Goal: Task Accomplishment & Management: Complete application form

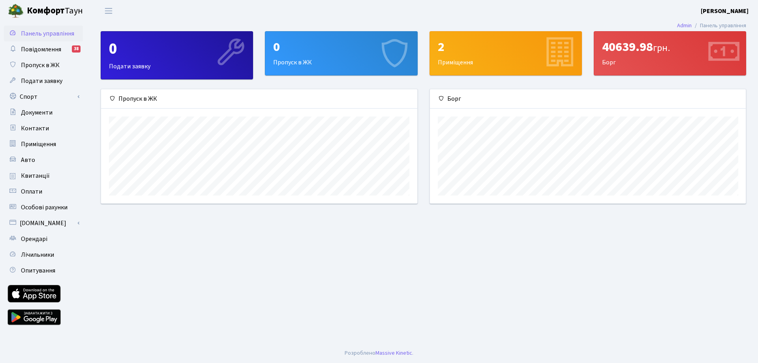
scroll to position [114, 316]
click at [319, 47] on div "0" at bounding box center [341, 46] width 136 height 15
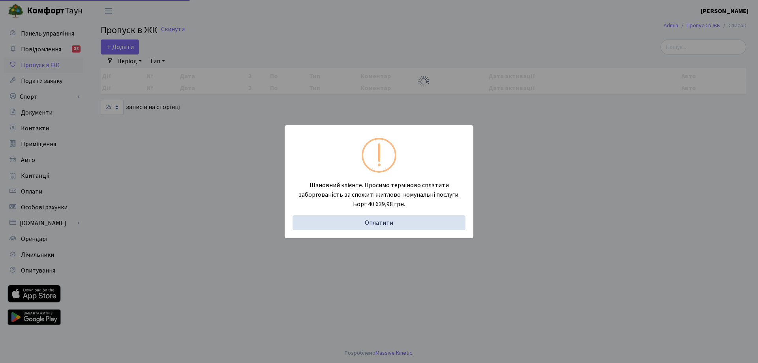
select select "25"
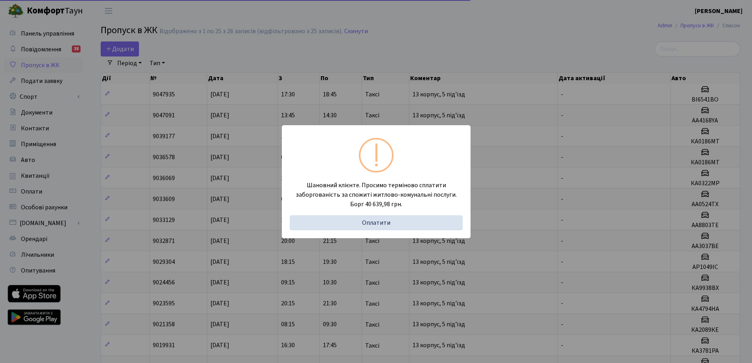
click at [488, 62] on div "Шановний клієнте. Просимо терміново сплатити заборгованість за спожиті житлово-…" at bounding box center [376, 181] width 752 height 363
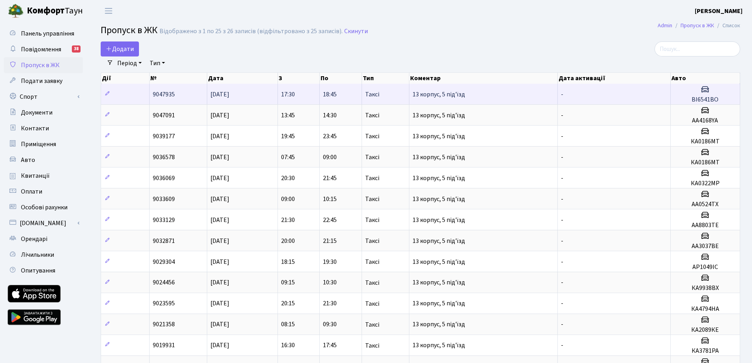
drag, startPoint x: 481, startPoint y: 93, endPoint x: 411, endPoint y: 91, distance: 70.7
click at [411, 91] on td "13 корпус, 5 під'їзд" at bounding box center [483, 94] width 148 height 21
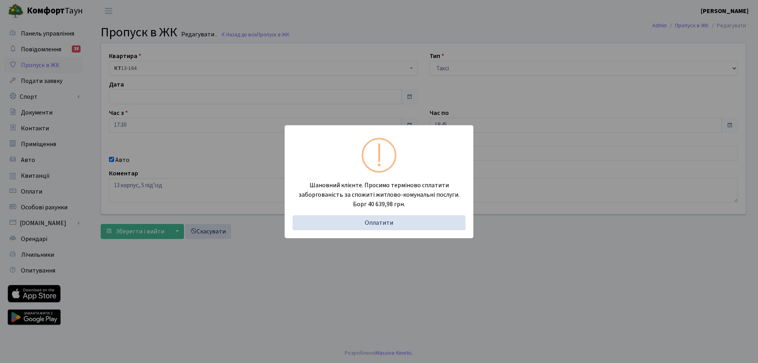
click at [443, 53] on div "Шановний клієнте. Просимо терміново сплатити заборгованість за спожиті житлово-…" at bounding box center [379, 181] width 758 height 363
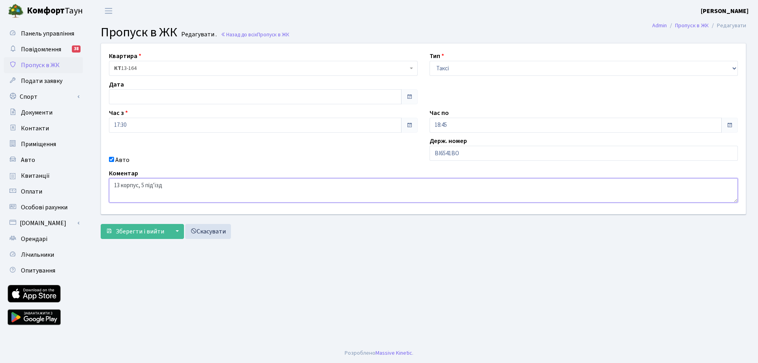
drag, startPoint x: 186, startPoint y: 191, endPoint x: 91, endPoint y: 187, distance: 95.2
click at [91, 187] on div "Квартира <b>КТ</b>&nbsp;&nbsp;&nbsp;&nbsp;13-164 <b>СП2</b>&nbsp;&nbsp;&nbsp;11…" at bounding box center [423, 143] width 669 height 200
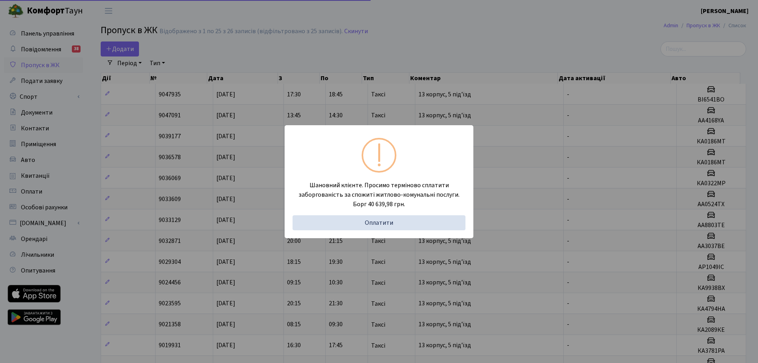
select select "25"
click at [384, 40] on div "Шановний клієнте. Просимо терміново сплатити заборгованість за спожиті житлово-…" at bounding box center [376, 181] width 752 height 363
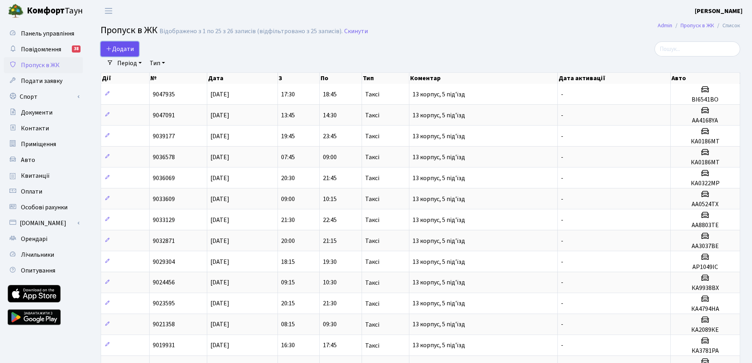
click at [122, 45] on span "Додати" at bounding box center [120, 49] width 28 height 9
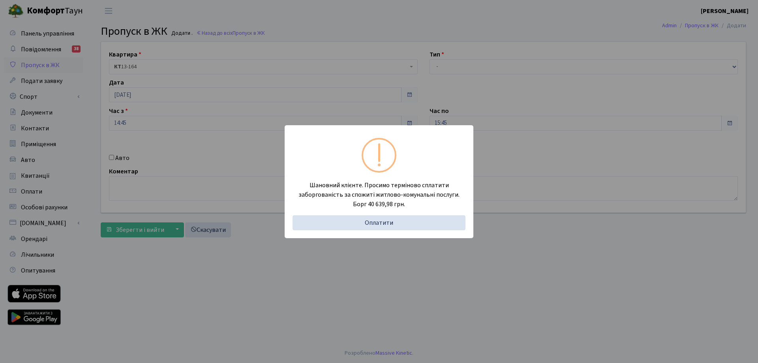
drag, startPoint x: 201, startPoint y: 177, endPoint x: 216, endPoint y: 181, distance: 16.2
click at [201, 177] on div "Шановний клієнте. Просимо терміново сплатити заборгованість за спожиті житлово-…" at bounding box center [379, 181] width 758 height 363
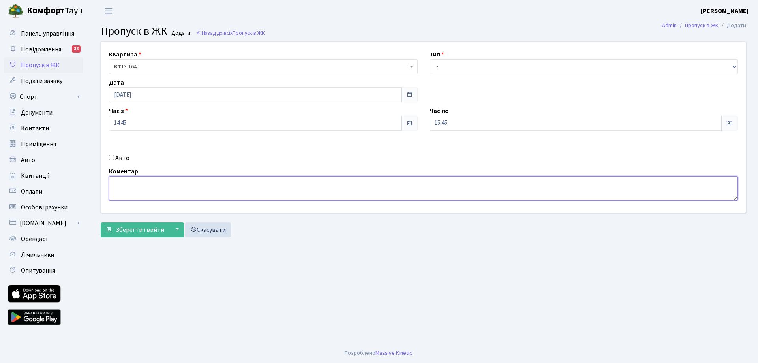
paste textarea "126808,"
drag, startPoint x: 113, startPoint y: 184, endPoint x: 181, endPoint y: 189, distance: 67.7
click at [180, 189] on textarea "126808," at bounding box center [423, 188] width 629 height 24
click at [176, 189] on textarea "126808," at bounding box center [423, 188] width 629 height 24
type textarea "1"
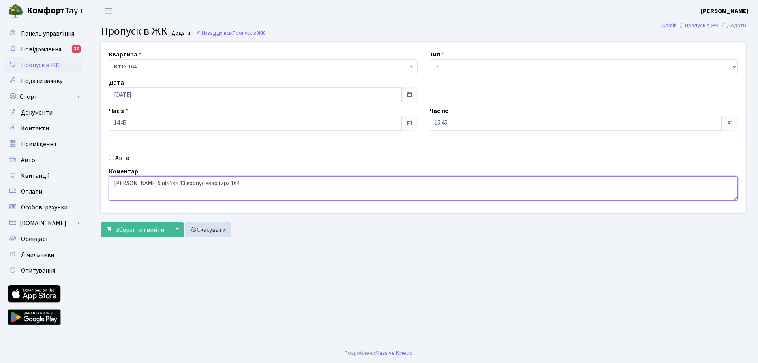
type textarea "[PERSON_NAME] 5 під'їзд 13 корпус квартира 164"
click at [446, 64] on select "- Доставка Таксі Гості Сервіс" at bounding box center [583, 66] width 309 height 15
select select "3"
click at [429, 59] on select "- Доставка Таксі Гості Сервіс" at bounding box center [583, 66] width 309 height 15
click at [134, 229] on span "Зберегти і вийти" at bounding box center [140, 229] width 49 height 9
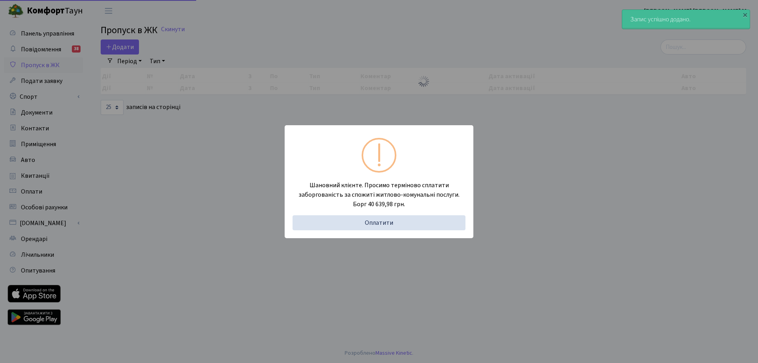
select select "25"
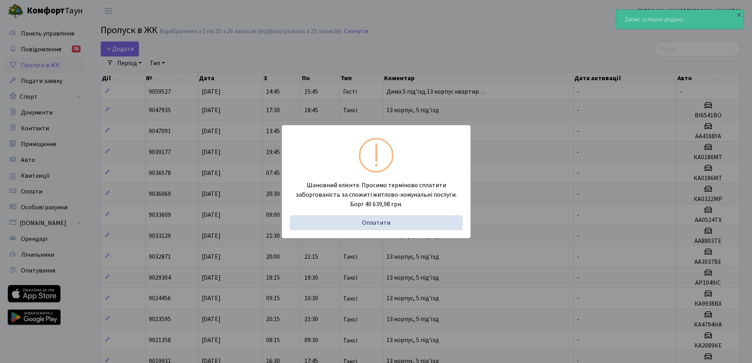
click at [336, 59] on div "Шановний клієнте. Просимо терміново сплатити заборгованість за спожиті житлово-…" at bounding box center [376, 181] width 752 height 363
